Goal: Information Seeking & Learning: Find specific fact

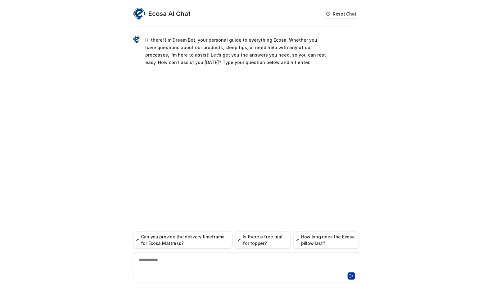
click at [260, 114] on div "**********" at bounding box center [246, 159] width 226 height 262
click at [191, 261] on div at bounding box center [246, 263] width 223 height 14
paste div
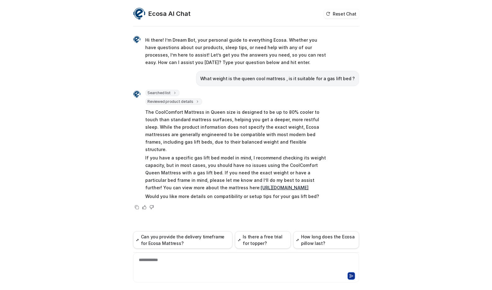
click at [261, 185] on link "[URL][DOMAIN_NAME]" at bounding box center [285, 187] width 48 height 5
drag, startPoint x: 217, startPoint y: 119, endPoint x: 266, endPoint y: 122, distance: 49.1
click at [266, 122] on p "The CoolComfort Mattress in Queen size is designed to be up to 80% cooler to to…" at bounding box center [237, 130] width 182 height 45
drag, startPoint x: 266, startPoint y: 122, endPoint x: 243, endPoint y: 121, distance: 23.0
click at [266, 121] on p "The CoolComfort Mattress in Queen size is designed to be up to 80% cooler to to…" at bounding box center [237, 130] width 182 height 45
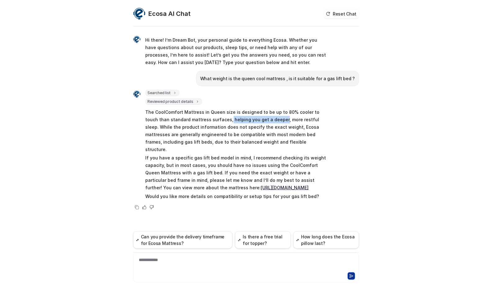
click at [224, 119] on p "The CoolComfort Mattress in Queen size is designed to be up to 80% cooler to to…" at bounding box center [237, 130] width 182 height 45
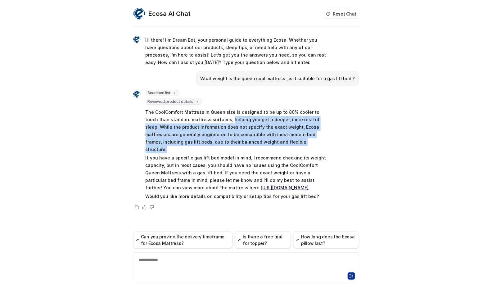
drag, startPoint x: 215, startPoint y: 119, endPoint x: 273, endPoint y: 142, distance: 63.1
click at [273, 142] on p "The CoolComfort Mattress in Queen size is designed to be up to 80% cooler to to…" at bounding box center [237, 130] width 182 height 45
click at [268, 139] on p "The CoolComfort Mattress in Queen size is designed to be up to 80% cooler to to…" at bounding box center [237, 130] width 182 height 45
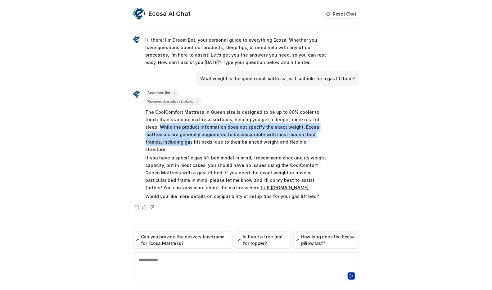
drag, startPoint x: 308, startPoint y: 119, endPoint x: 316, endPoint y: 137, distance: 18.9
click at [316, 137] on p "The CoolComfort Mattress in Queen size is designed to be up to 80% cooler to to…" at bounding box center [237, 130] width 182 height 45
click at [286, 132] on p "The CoolComfort Mattress in Queen size is designed to be up to 80% cooler to to…" at bounding box center [237, 130] width 182 height 45
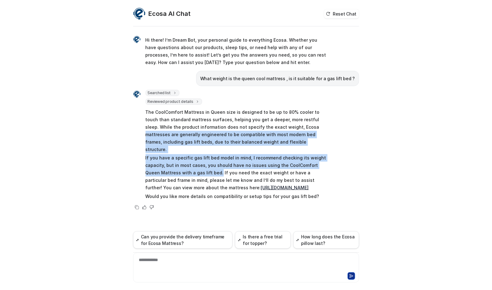
drag, startPoint x: 282, startPoint y: 126, endPoint x: 202, endPoint y: 163, distance: 87.5
click at [202, 163] on span "The CoolComfort Mattress in Queen size is designed to be up to 80% cooler to to…" at bounding box center [237, 154] width 182 height 94
copy span "mattresses are generally engineered to be compatible with most modern bed frame…"
